Goal: Navigation & Orientation: Find specific page/section

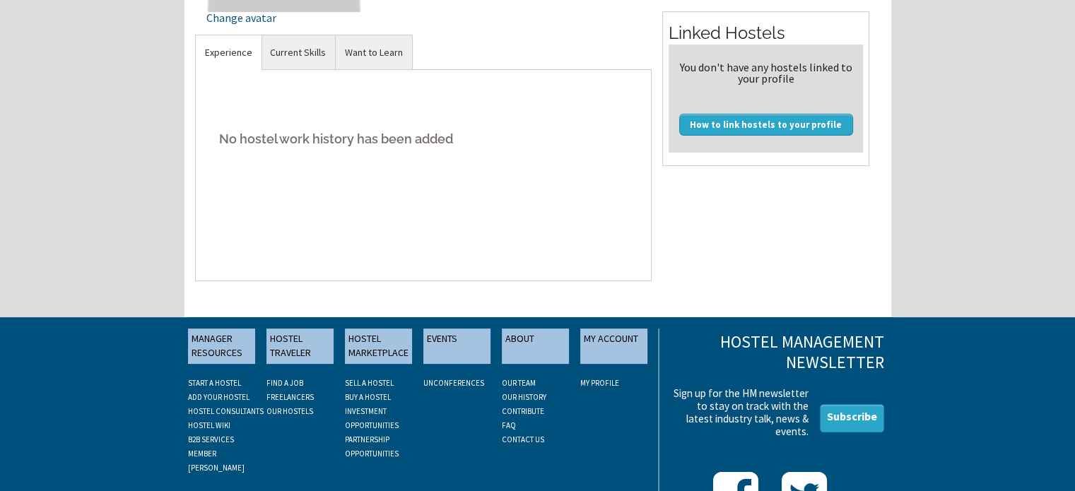
scroll to position [366, 0]
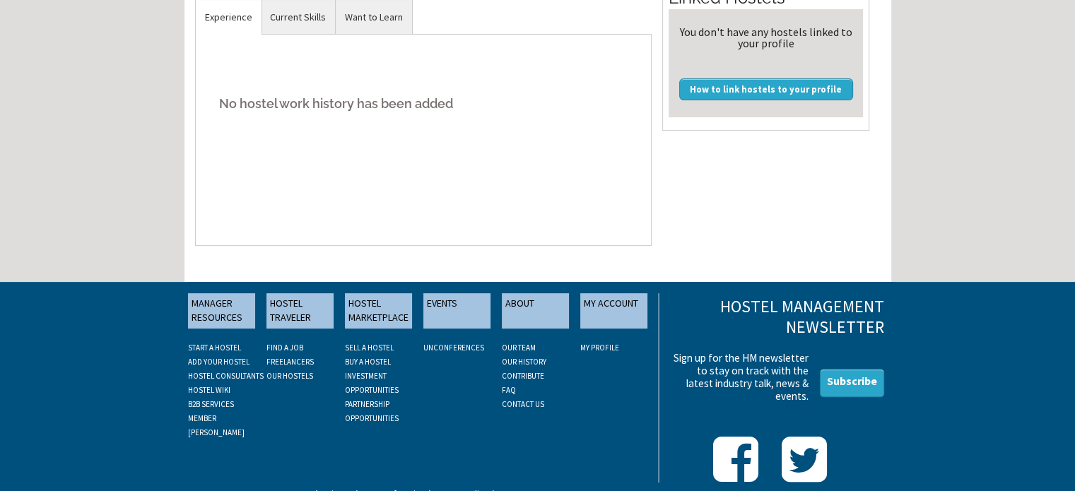
click at [607, 343] on link "My Profile" at bounding box center [599, 348] width 39 height 10
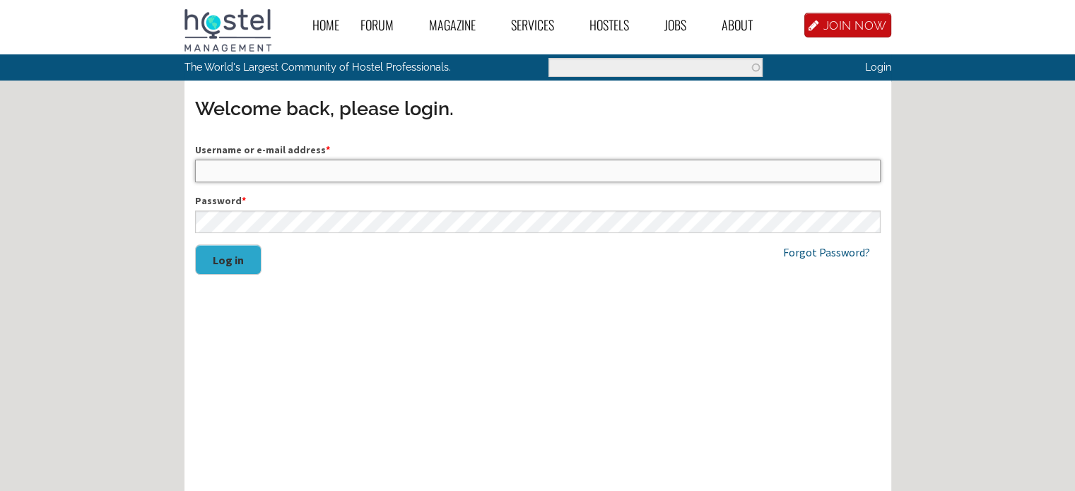
type input "dennis7686"
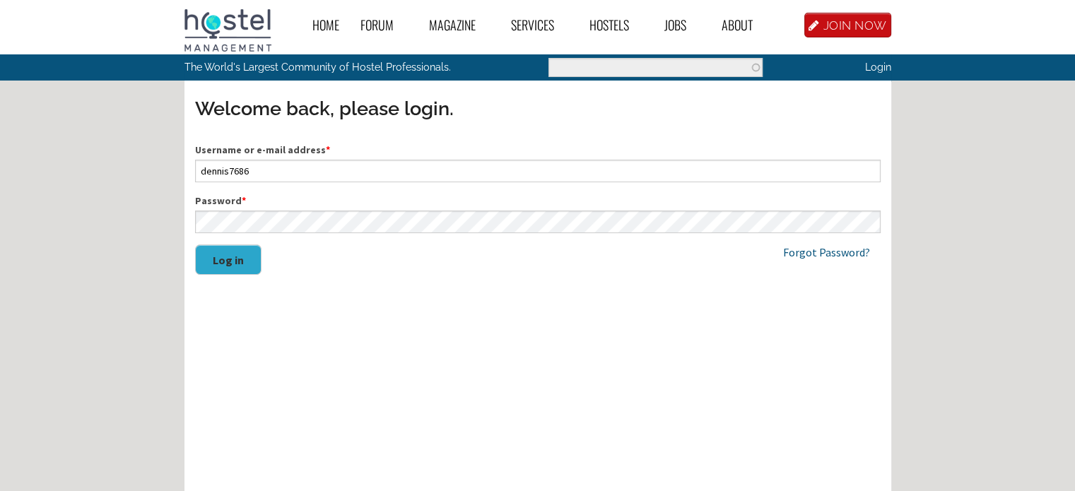
click at [225, 255] on button "Log in" at bounding box center [228, 260] width 66 height 30
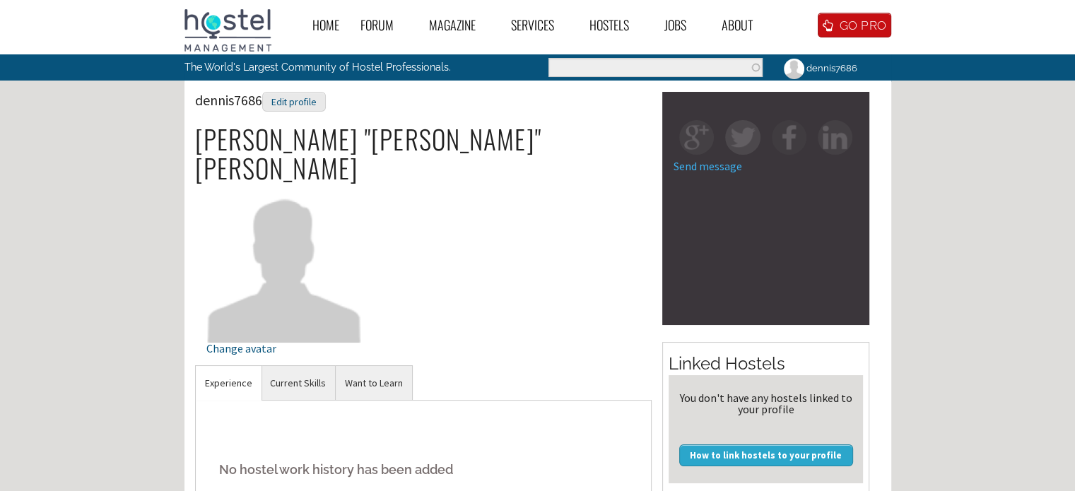
click at [966, 312] on div "Home Forum « Back Forum Forums Index « Back Forums Index New Posts Recent Activ…" at bounding box center [537, 438] width 1075 height 877
click at [497, 189] on div "dennis7686 Edit profile [PERSON_NAME] "[PERSON_NAME]" [PERSON_NAME] Change avat…" at bounding box center [423, 229] width 457 height 274
click at [296, 366] on link "Current Skills" at bounding box center [298, 383] width 74 height 35
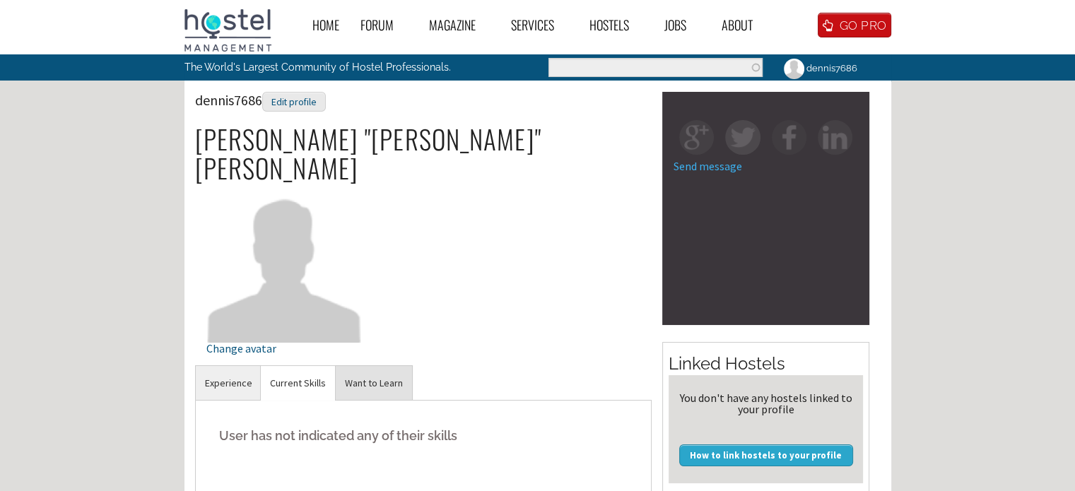
click at [372, 366] on link "Want to Learn" at bounding box center [374, 383] width 76 height 35
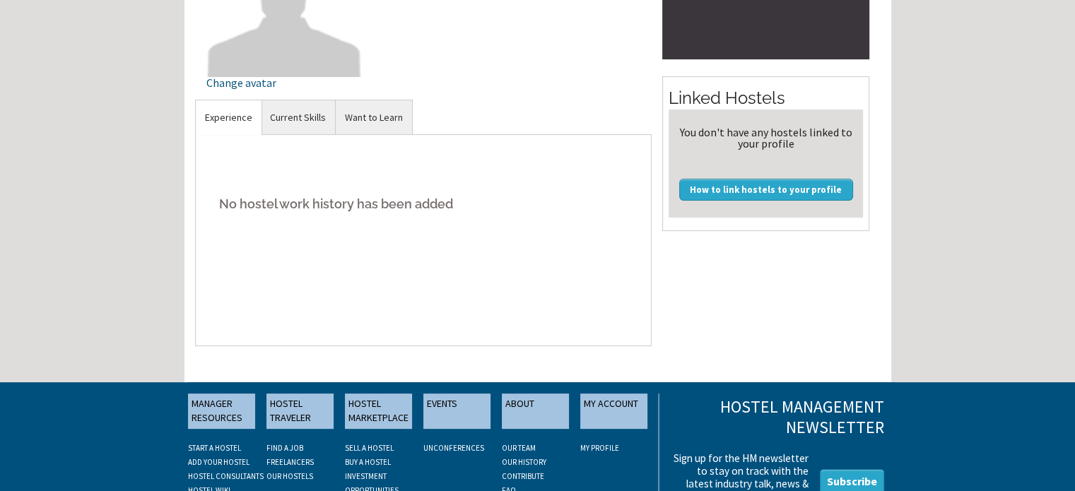
scroll to position [366, 0]
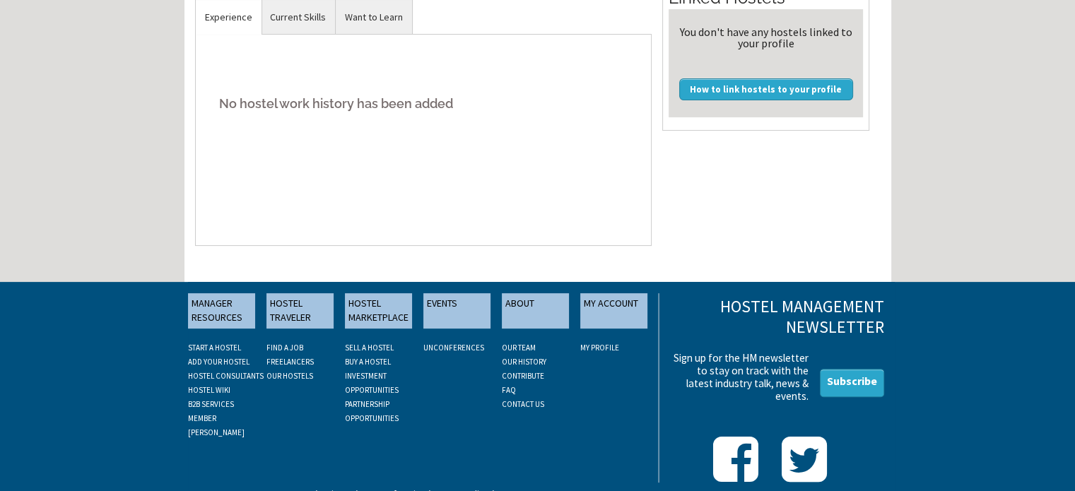
click at [517, 399] on link "CONTACT US" at bounding box center [523, 404] width 42 height 10
